Goal: Transaction & Acquisition: Purchase product/service

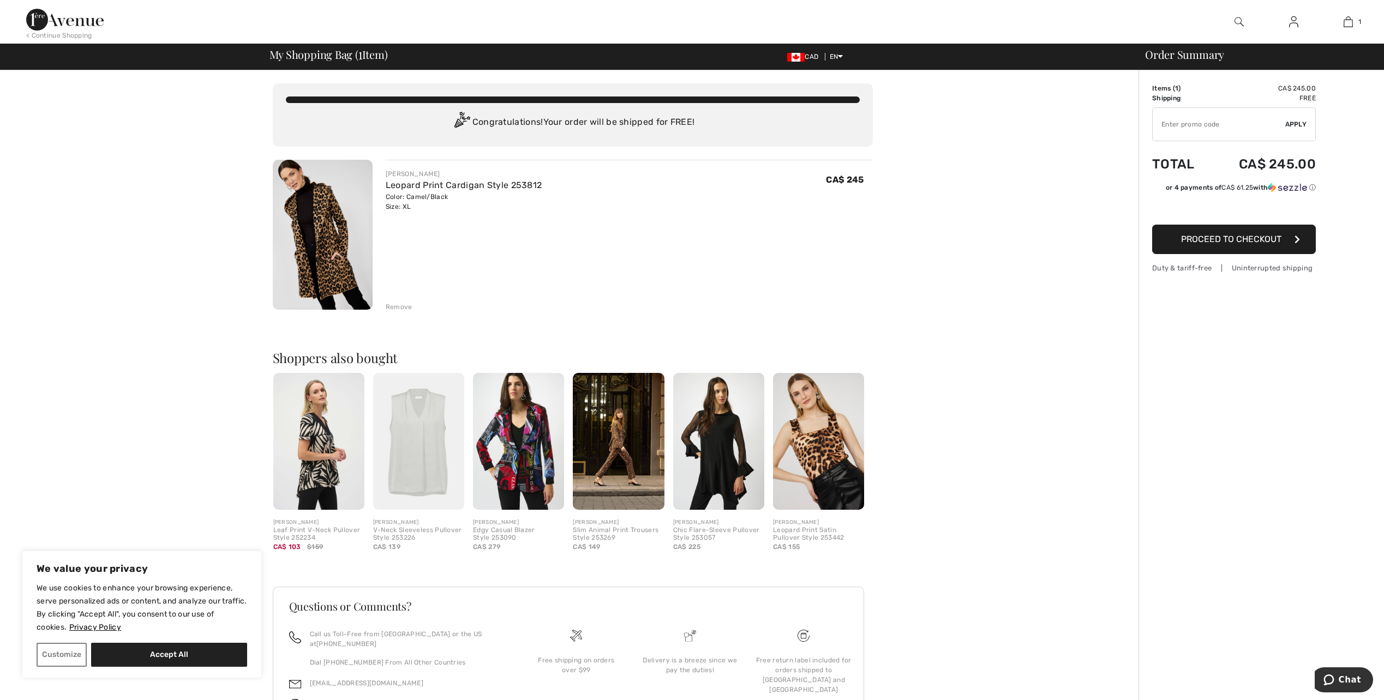
type input "NEW15"
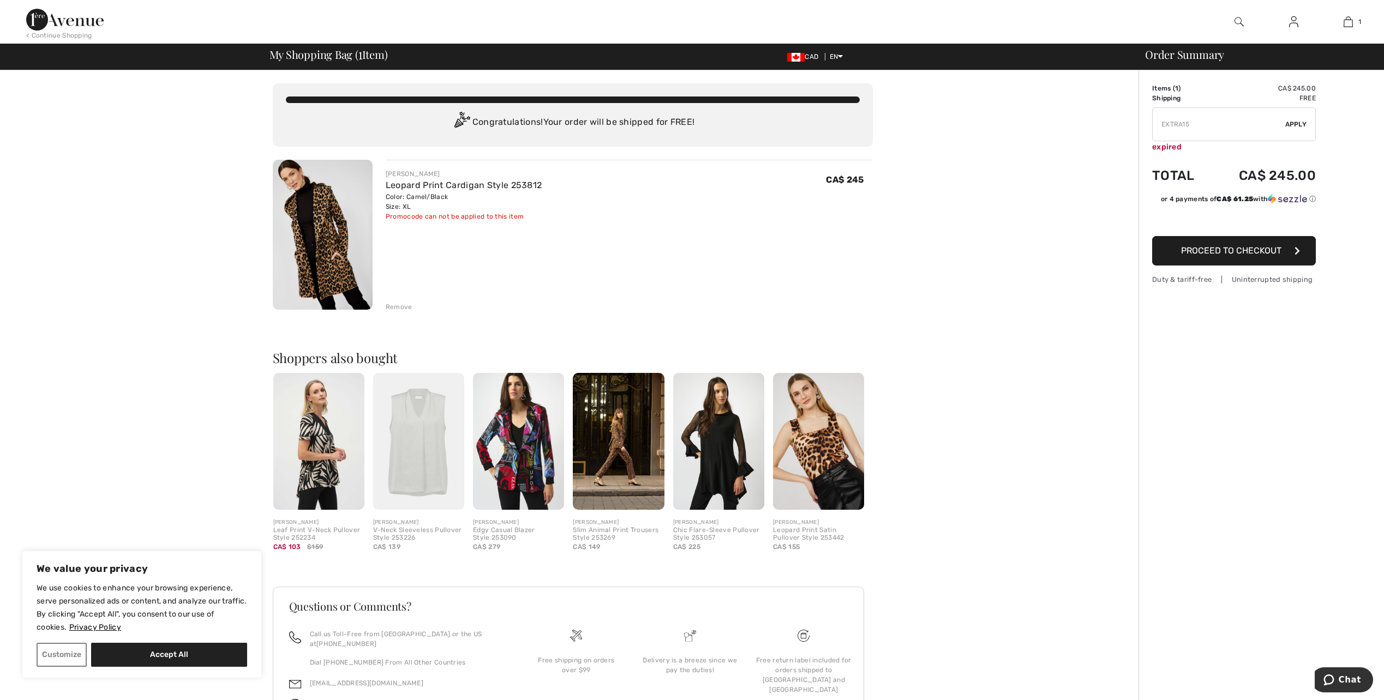
type input "FREEXPRESS"
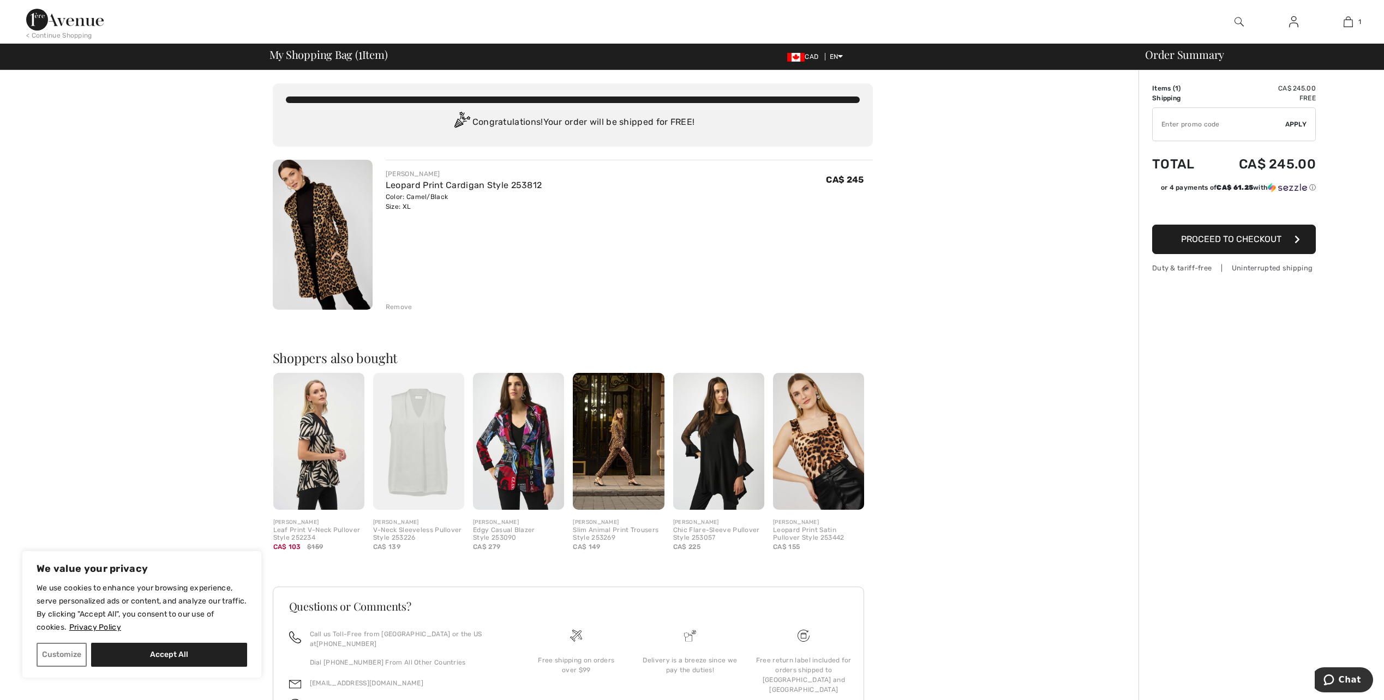
type input "NEW10"
type input "FLASH15"
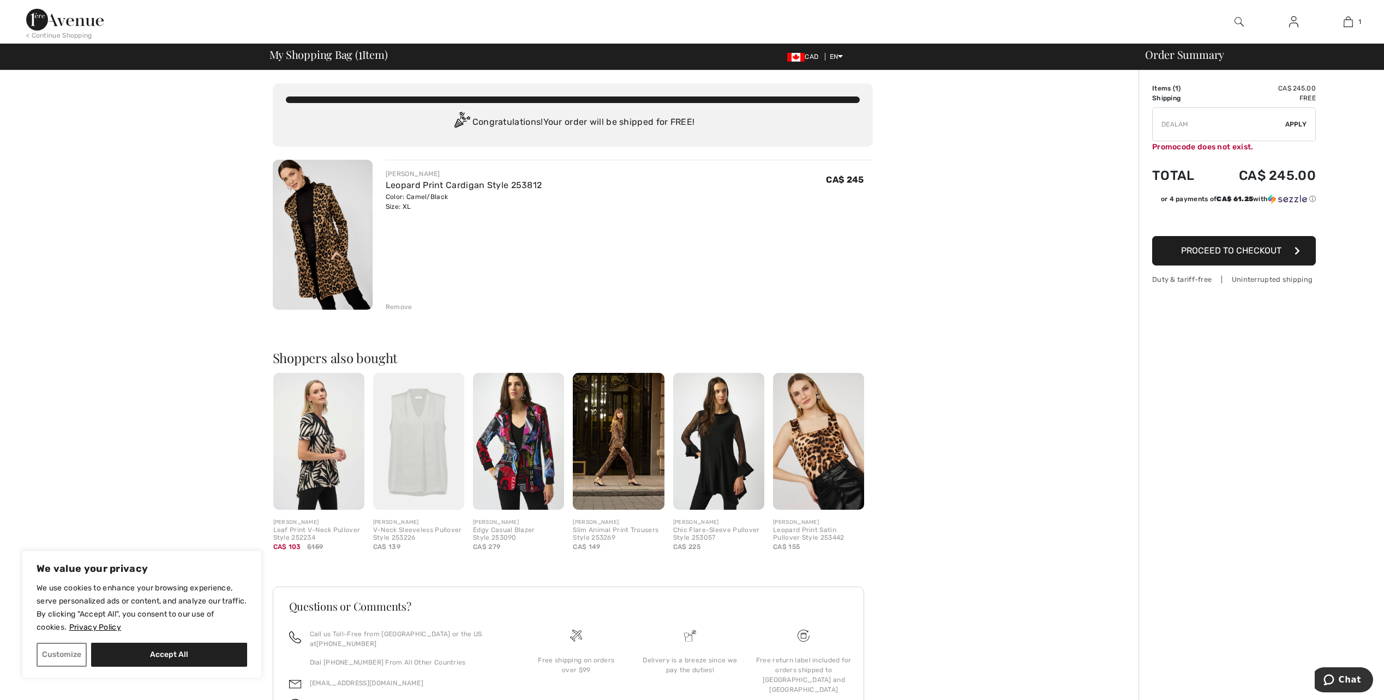
type input "MAMA"
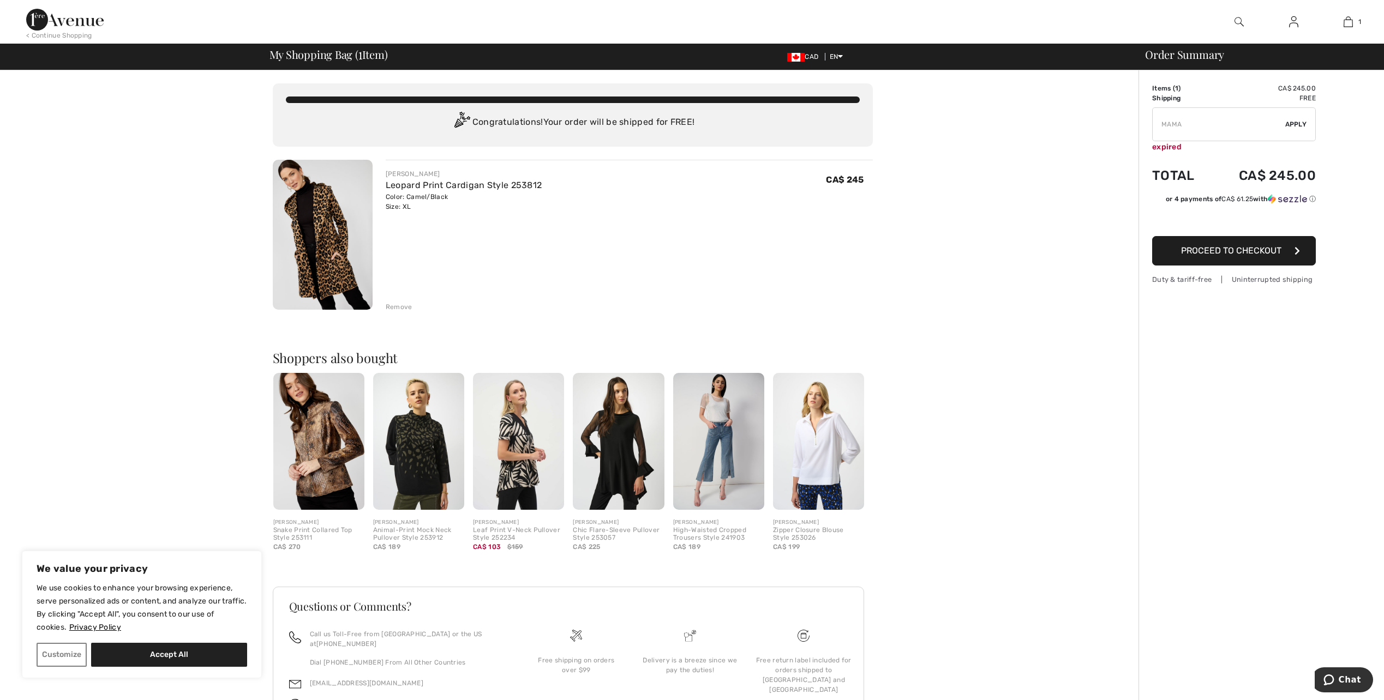
type input "SURPRISE"
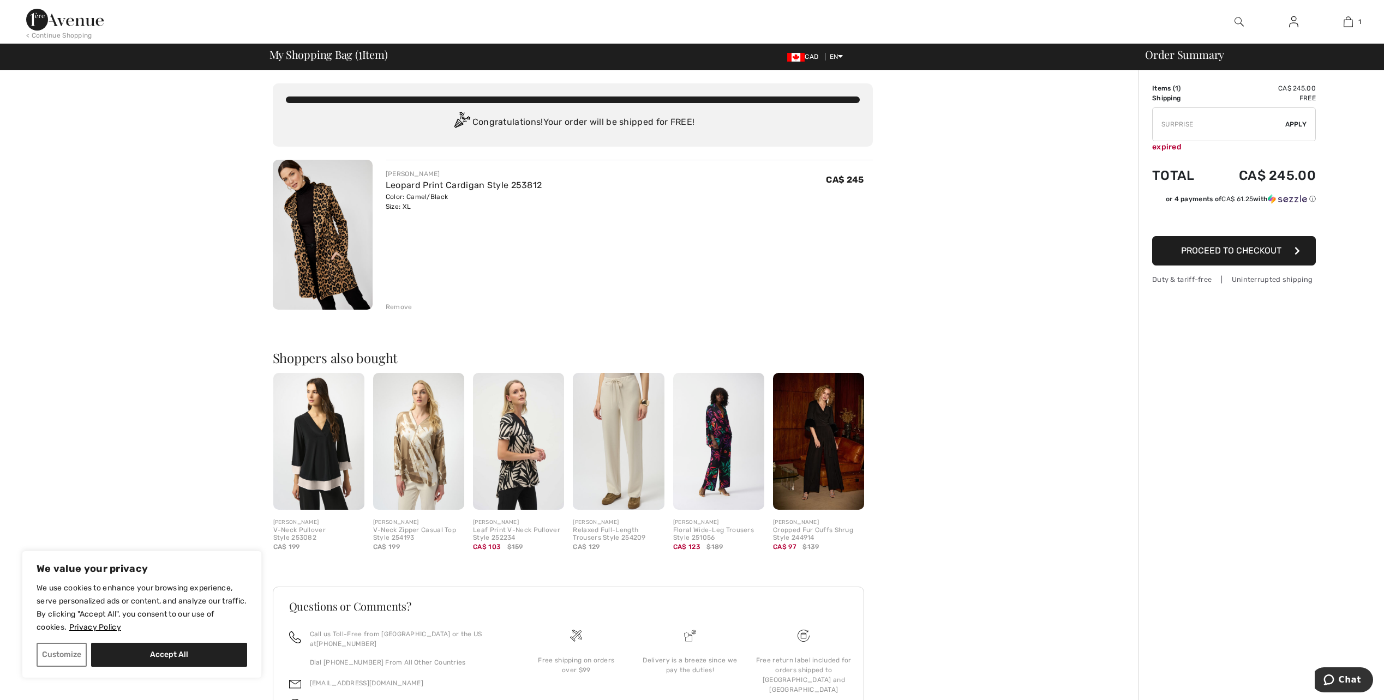
type input "FREEDENIMBAG"
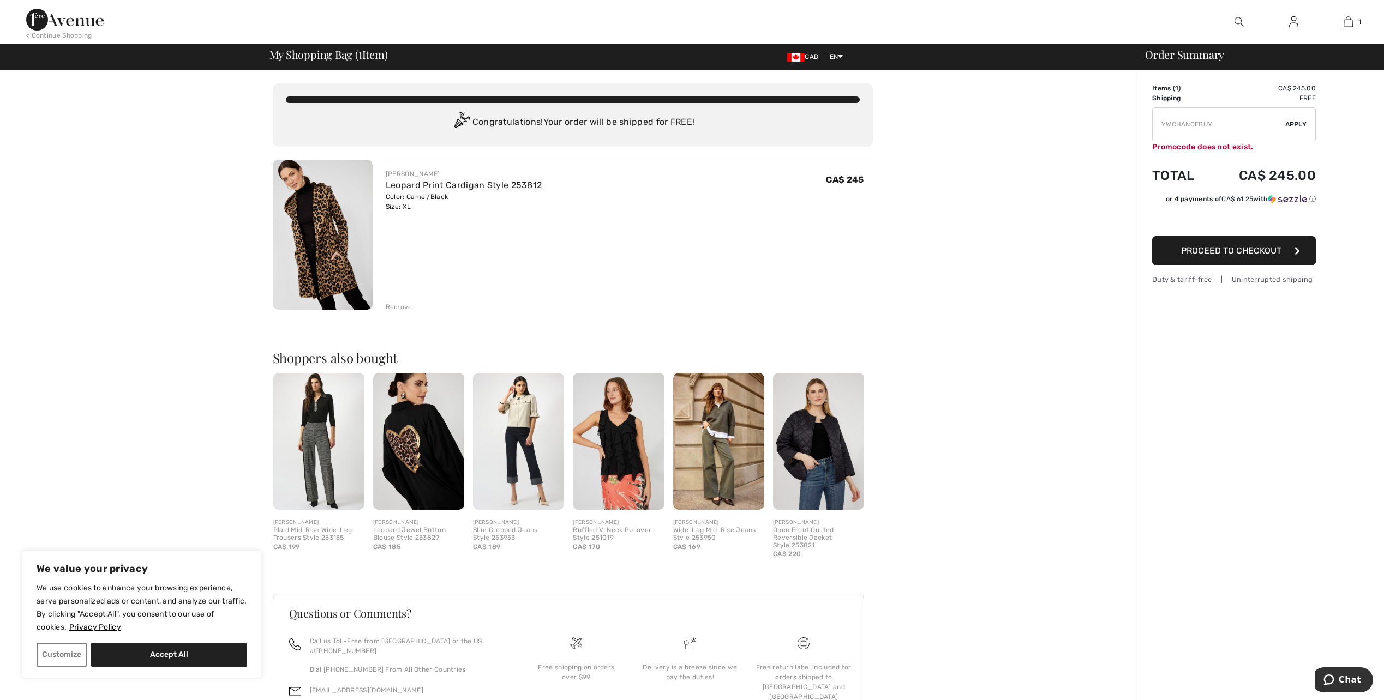
type input "NEW15"
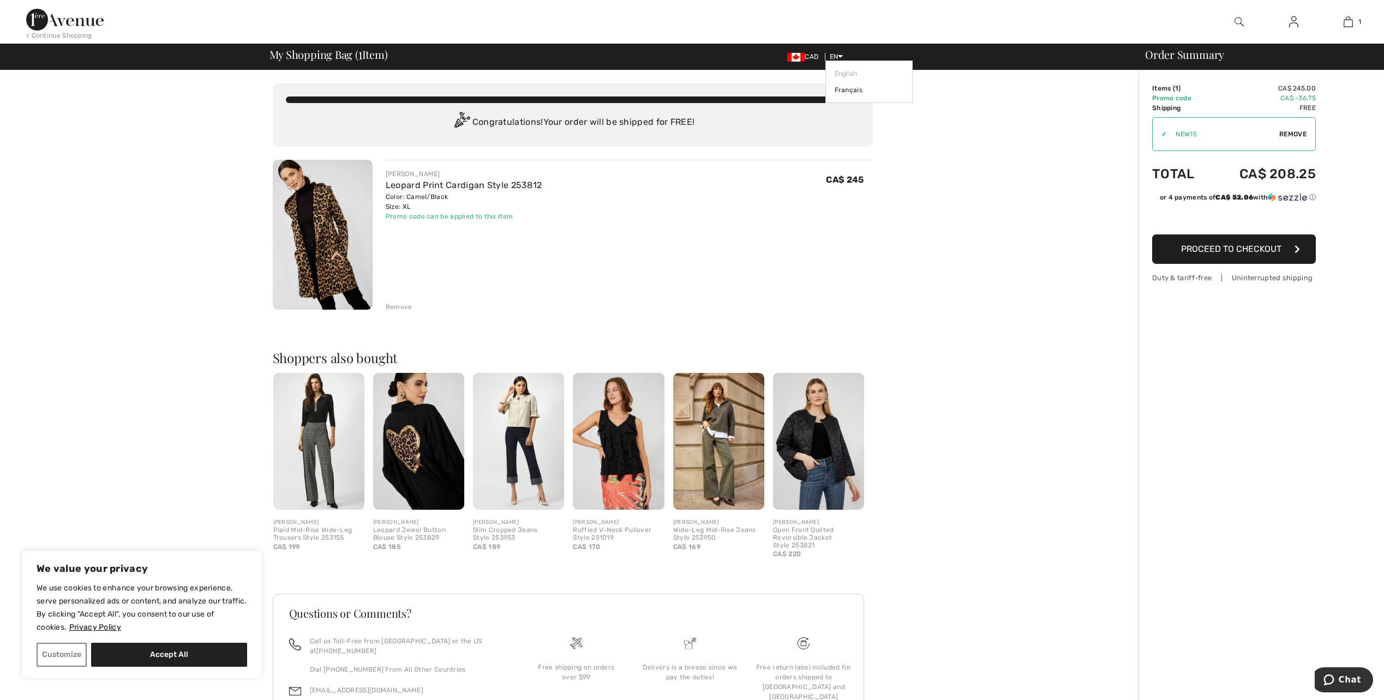
click at [839, 53] on icon at bounding box center [840, 56] width 5 height 8
click at [843, 89] on link "Français" at bounding box center [868, 90] width 69 height 16
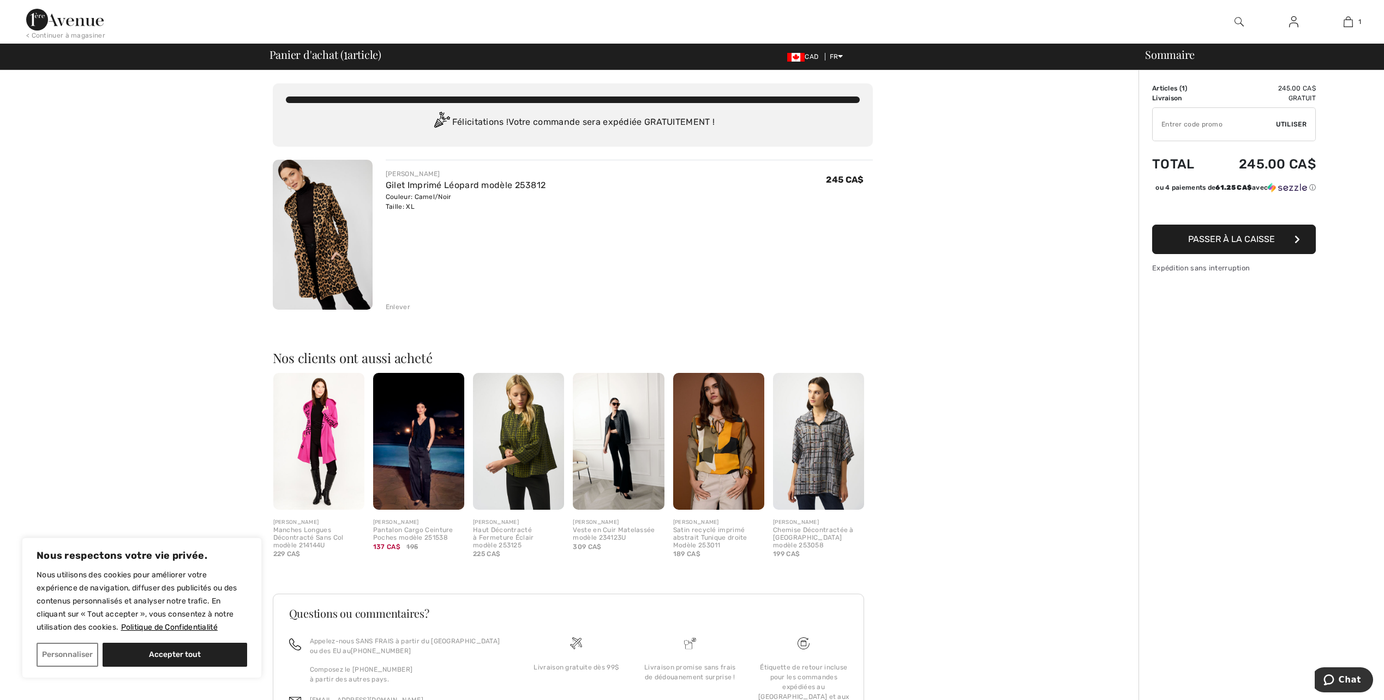
type input "NEW15"
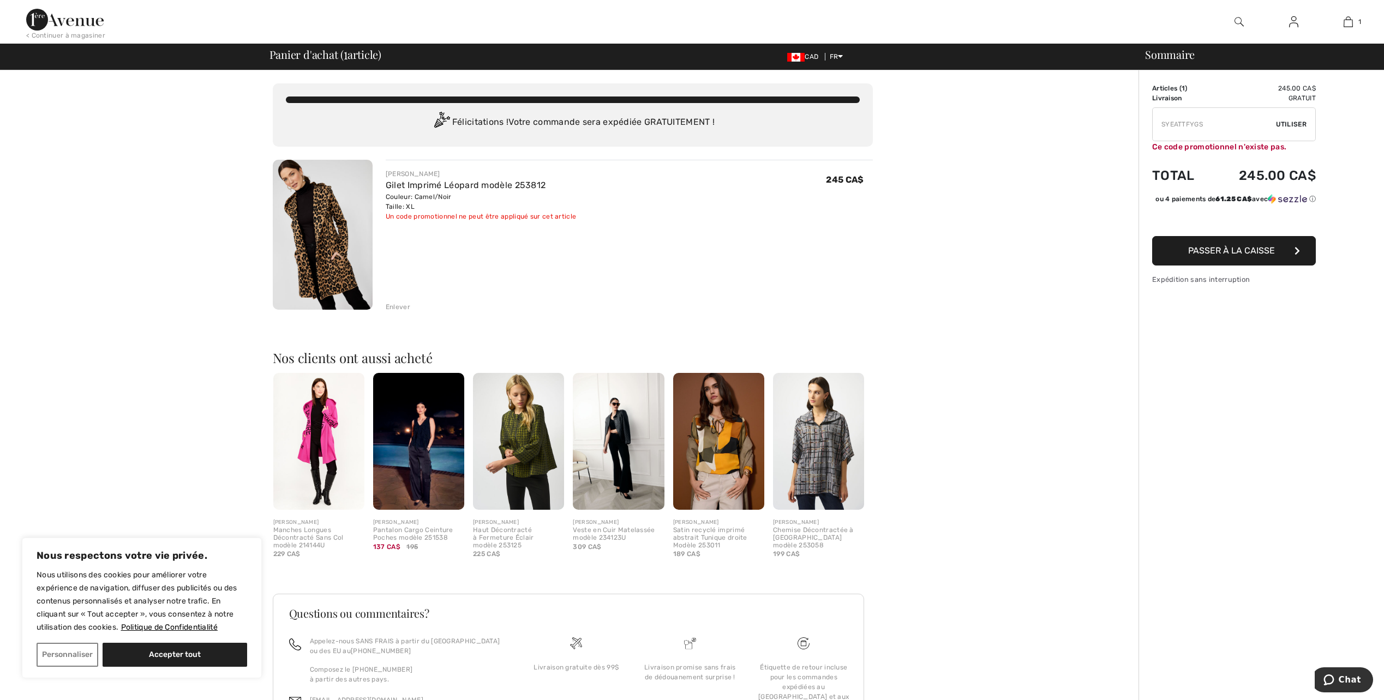
type input "NEW15"
click at [50, 37] on div "< Continuer à magasiner" at bounding box center [65, 36] width 79 height 10
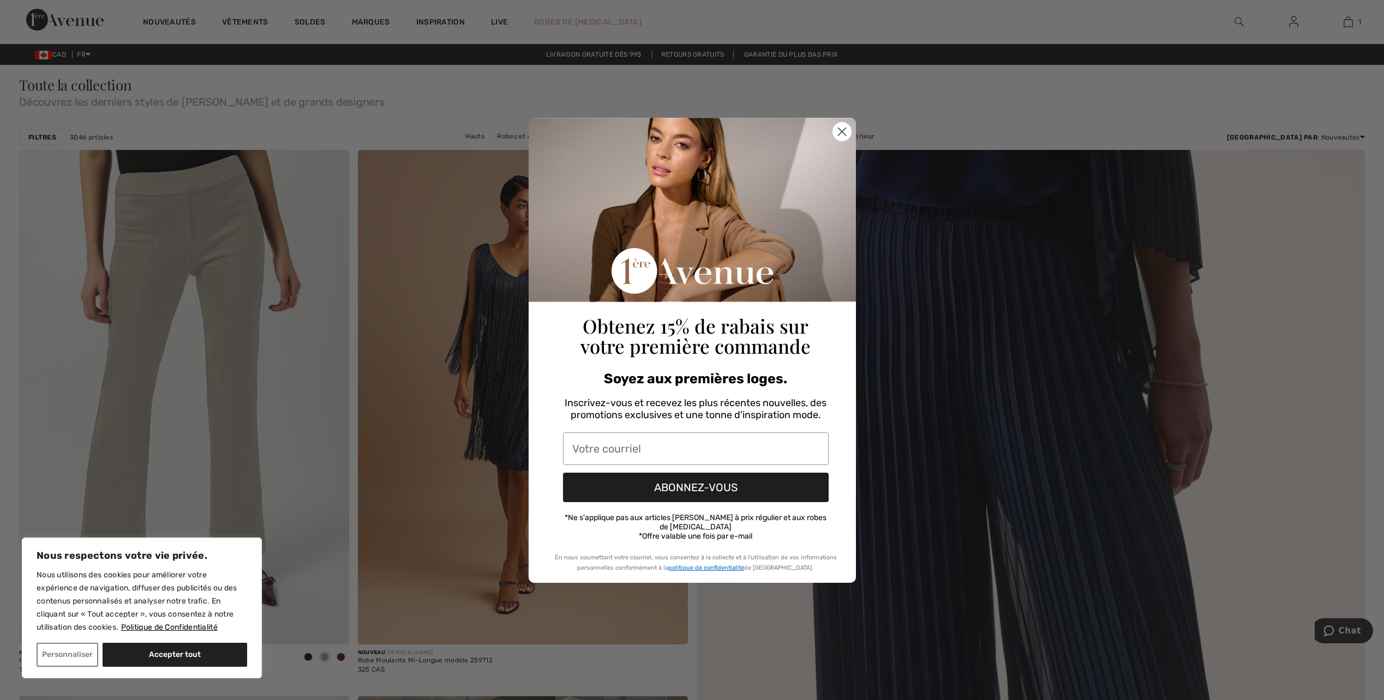
click at [838, 135] on circle "Close dialog" at bounding box center [841, 131] width 18 height 18
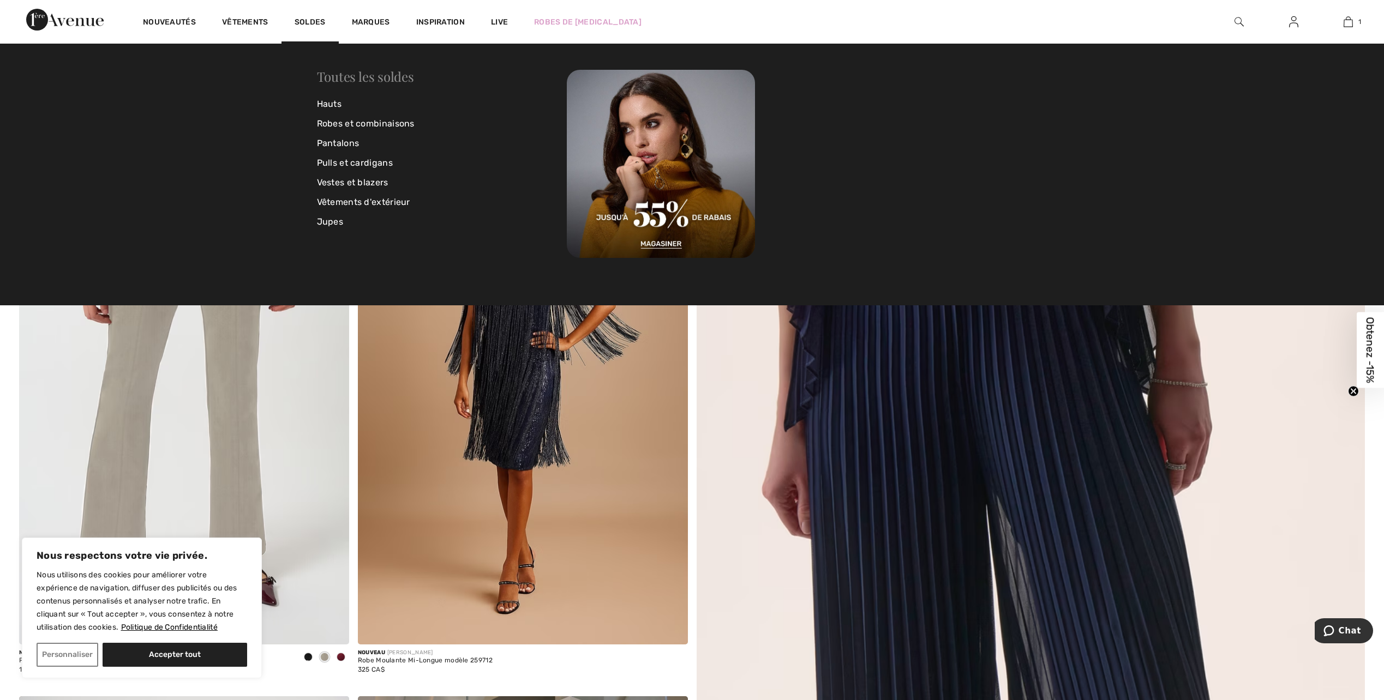
click at [340, 77] on link "Toutes les soldes" at bounding box center [365, 76] width 97 height 17
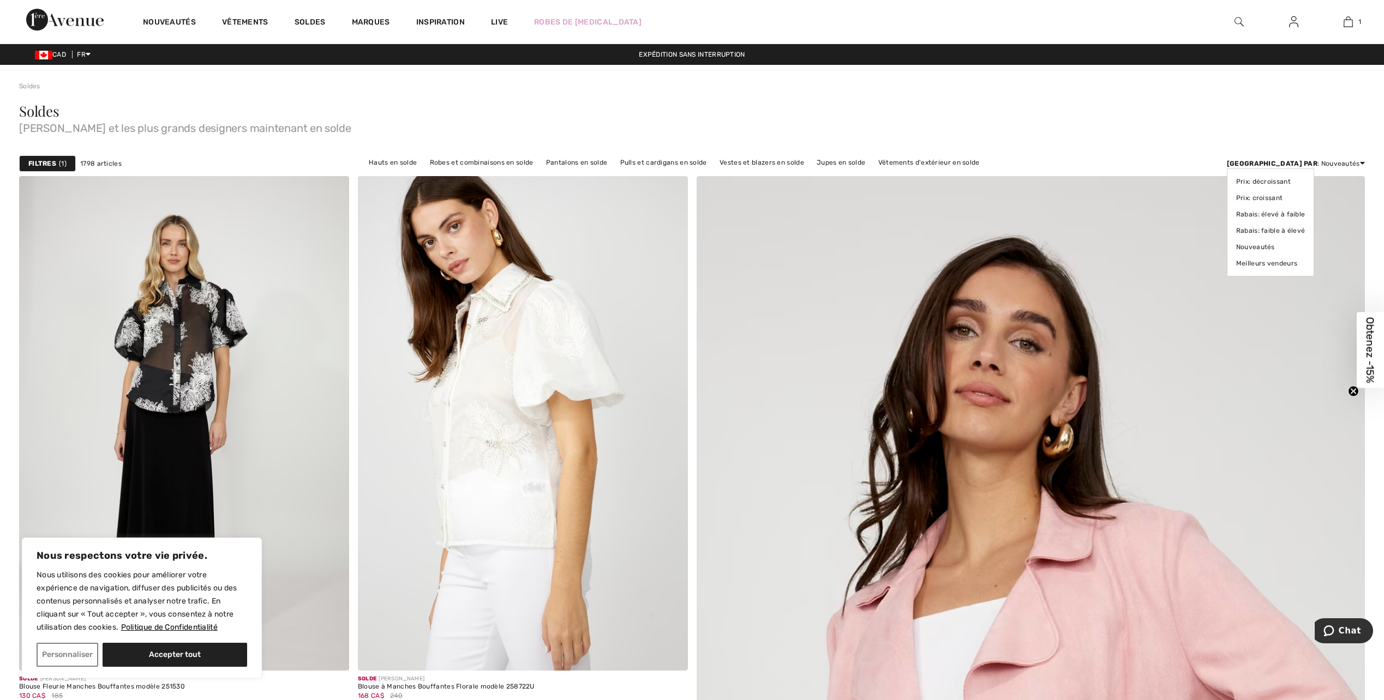
click at [1347, 164] on div "Trier par : Nouveautés Prix: décroissant Prix: croissant Rabais: élevé à faible…" at bounding box center [1296, 164] width 138 height 10
click at [1305, 229] on link "Rabais: faible à élevé" at bounding box center [1270, 231] width 69 height 16
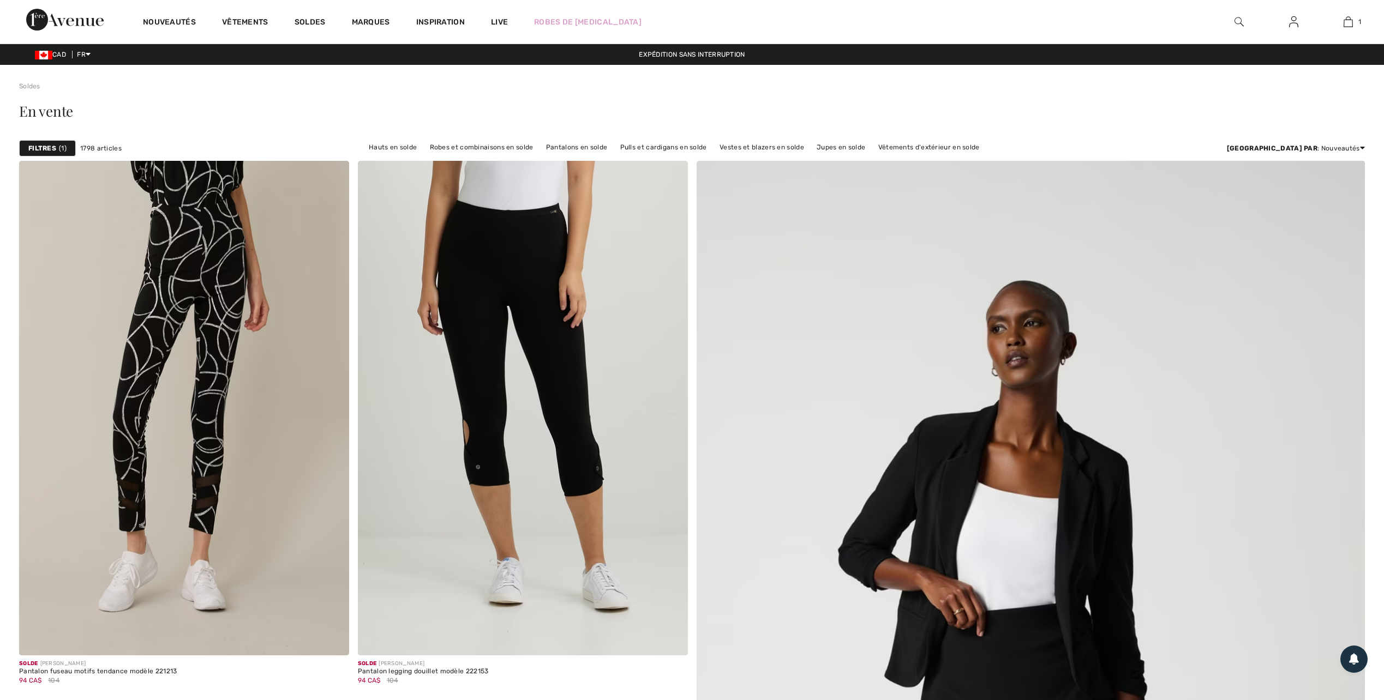
click at [55, 152] on strong "Filtres" at bounding box center [42, 148] width 28 height 10
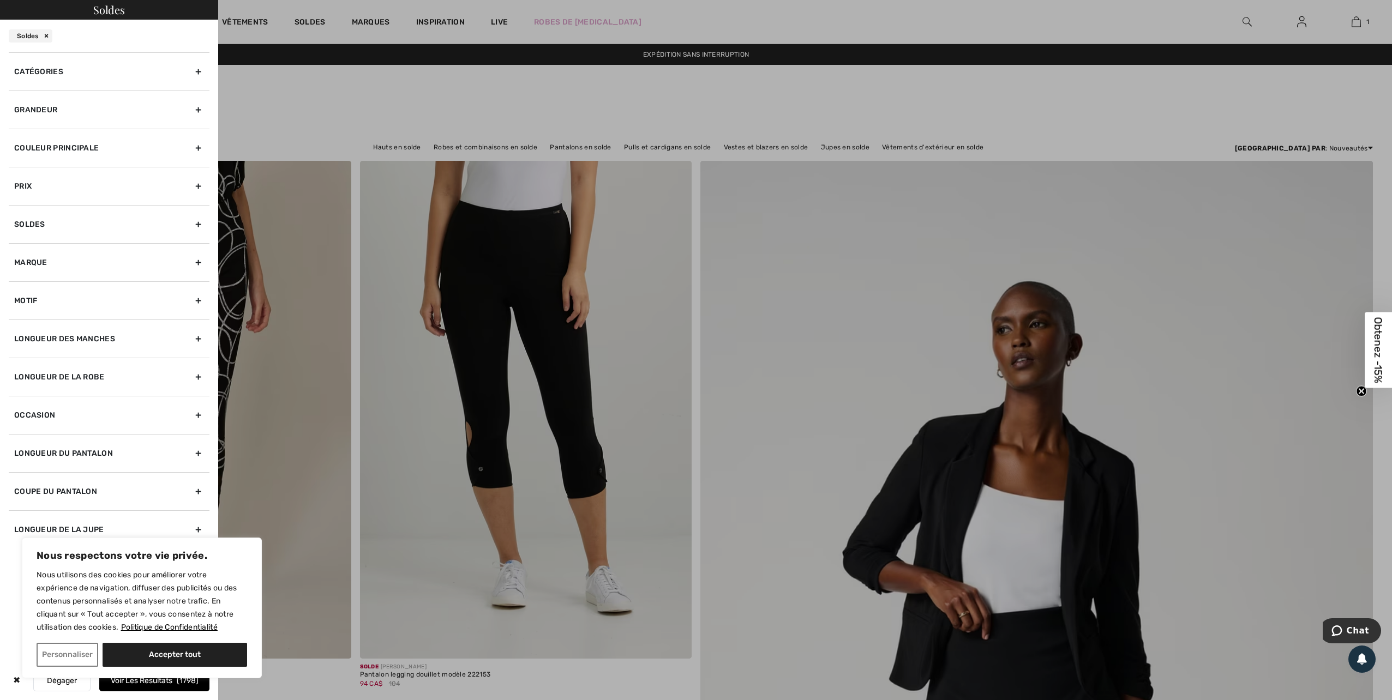
click at [195, 451] on div "Longueur du pantalon" at bounding box center [109, 453] width 201 height 38
click at [198, 451] on div "Longueur du pantalon" at bounding box center [109, 453] width 201 height 38
click at [199, 110] on div "Grandeur" at bounding box center [109, 110] width 201 height 38
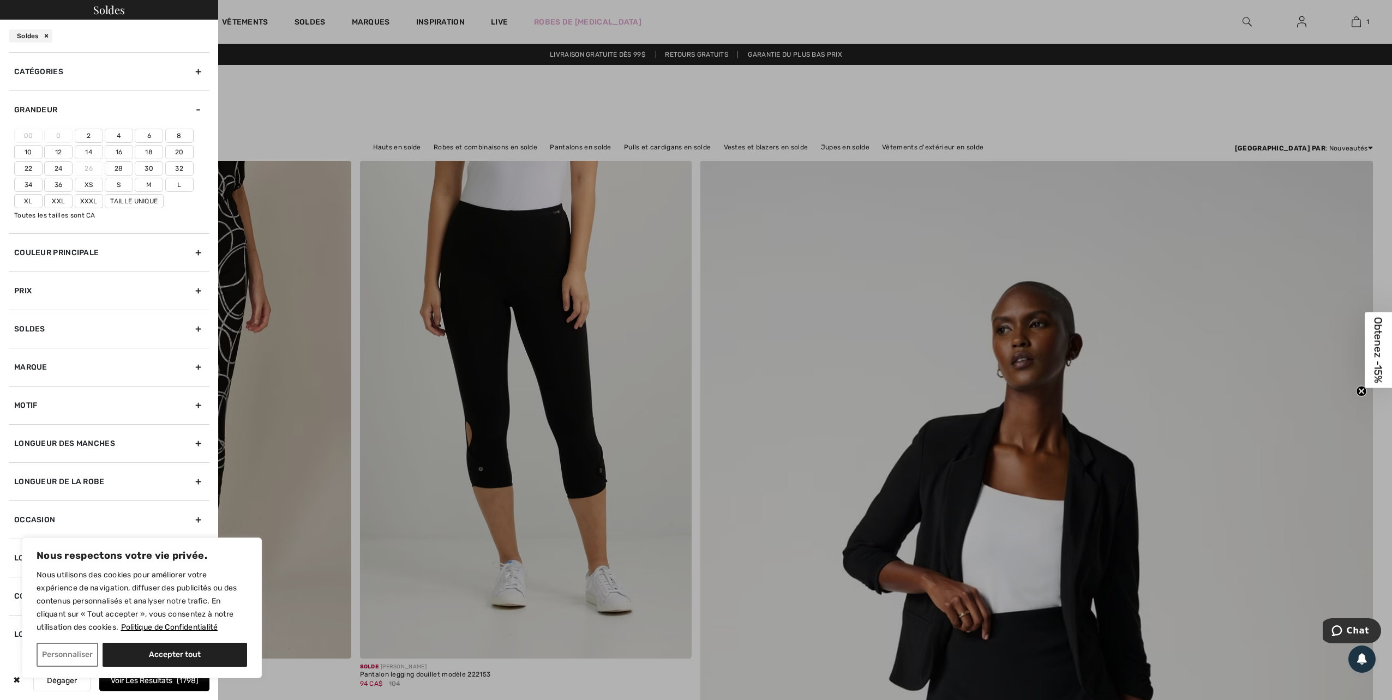
click at [63, 153] on label "12" at bounding box center [58, 152] width 28 height 14
click at [0, 0] on input"] "12" at bounding box center [0, 0] width 0 height 0
click at [27, 199] on label "Xl" at bounding box center [28, 201] width 28 height 14
click at [0, 0] on input"] "Xl" at bounding box center [0, 0] width 0 height 0
click at [25, 187] on label "34" at bounding box center [28, 185] width 28 height 14
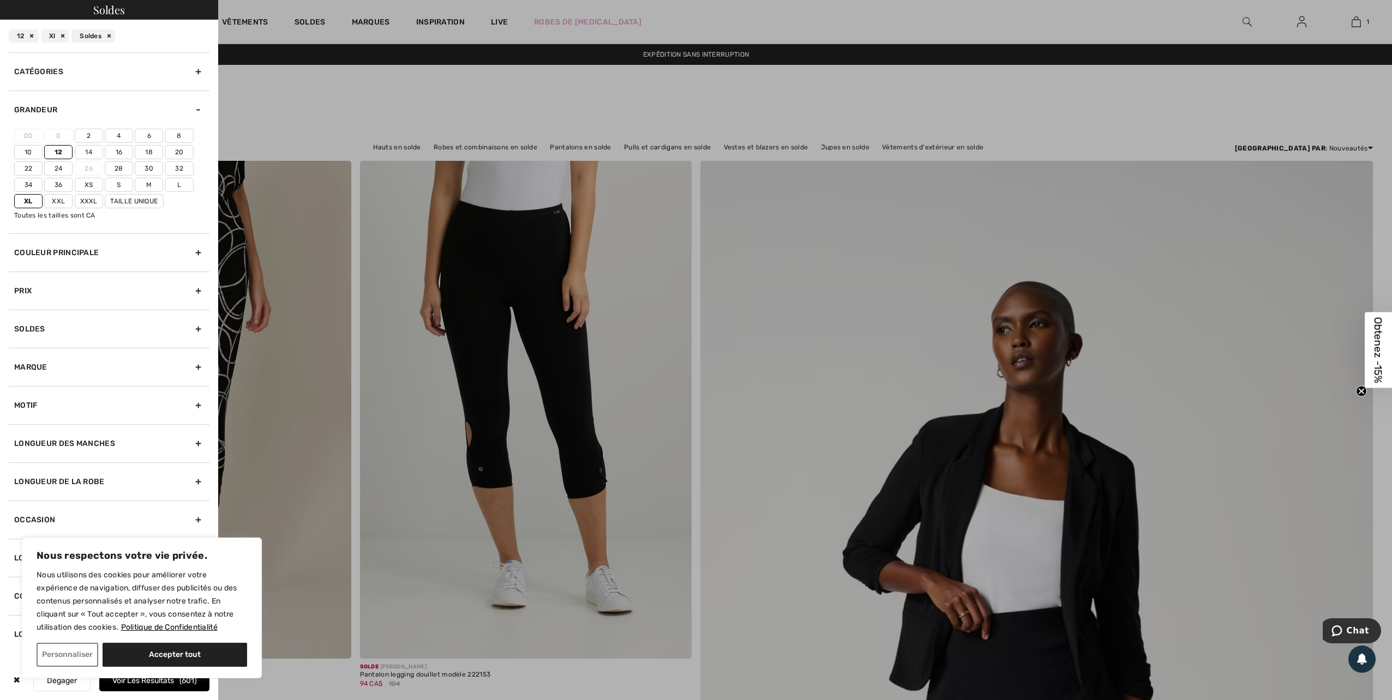
click at [0, 0] on input"] "34" at bounding box center [0, 0] width 0 height 0
click at [160, 653] on button "Accepter tout" at bounding box center [175, 655] width 145 height 24
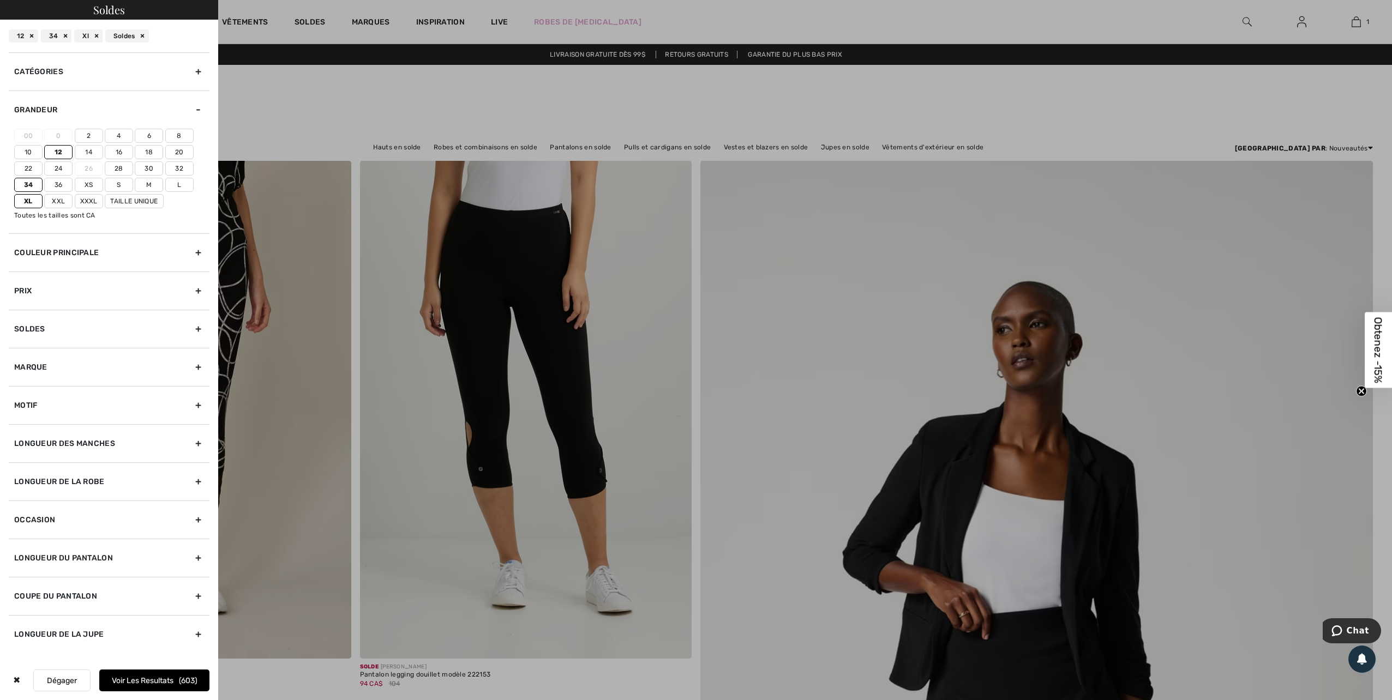
checkbox input "true"
click at [152, 677] on button "Voir les resultats 603" at bounding box center [154, 681] width 110 height 22
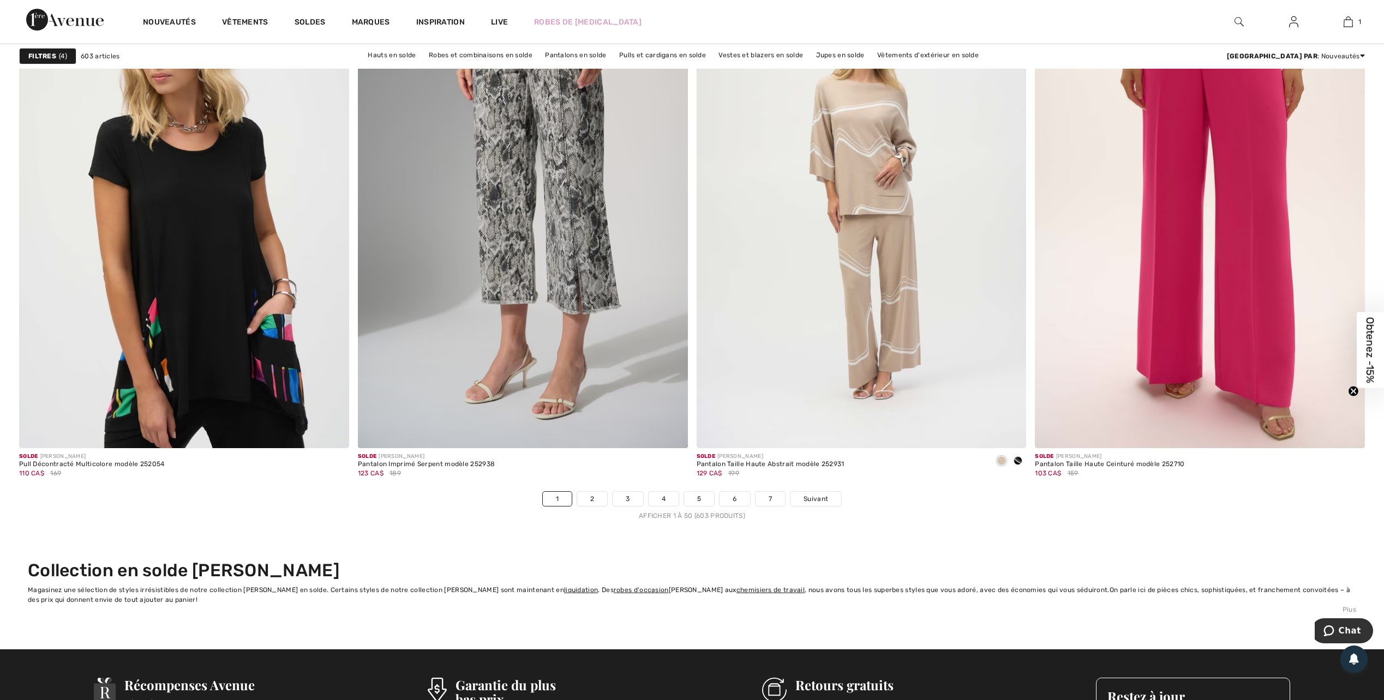
scroll to position [8236, 0]
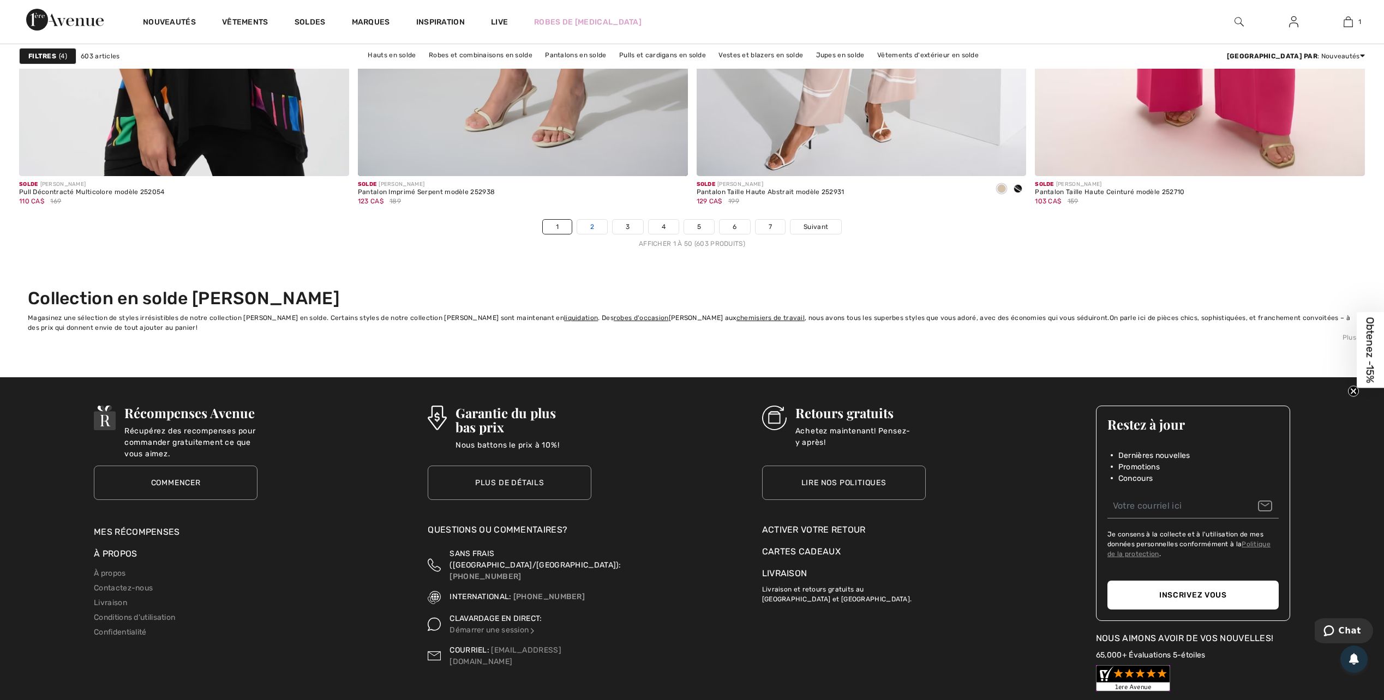
click at [590, 228] on link "2" at bounding box center [592, 227] width 30 height 14
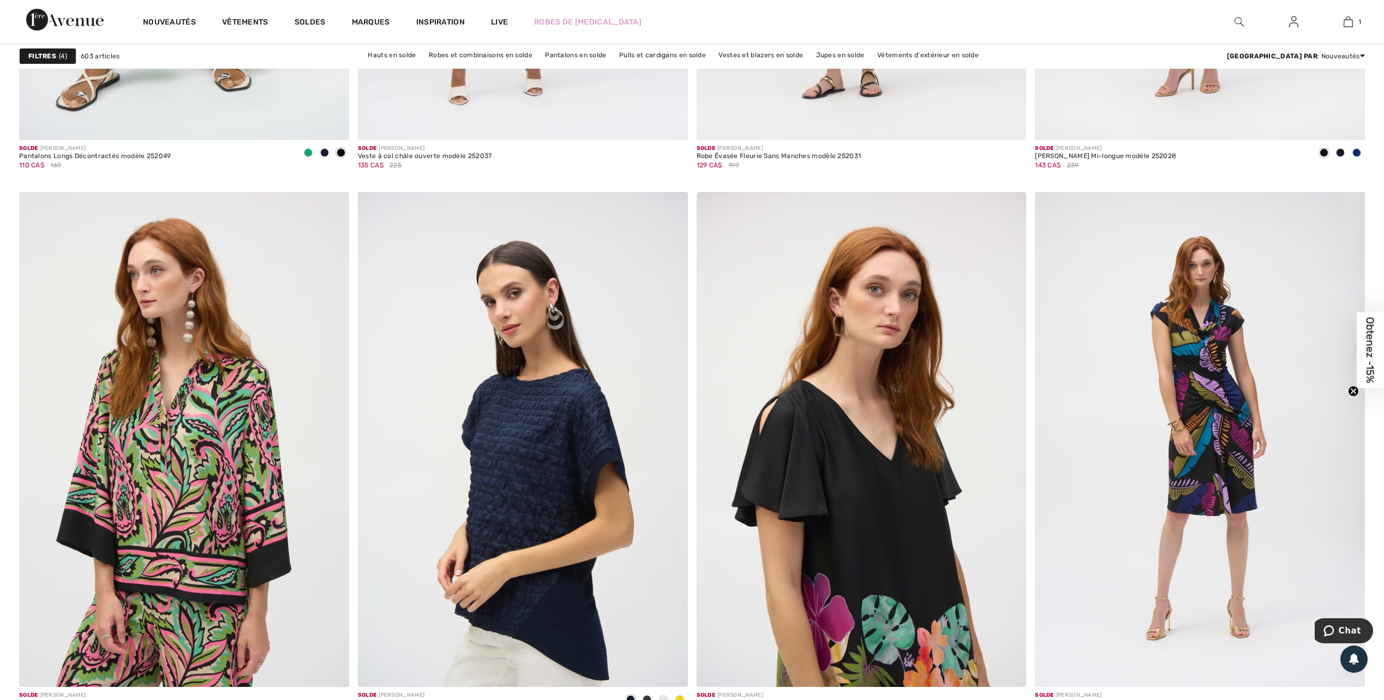
scroll to position [1745, 0]
